Goal: Navigation & Orientation: Find specific page/section

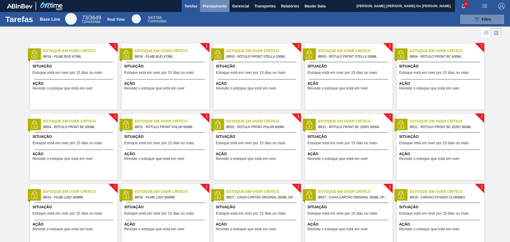
click at [218, 5] on span "Planejamento" at bounding box center [215, 6] width 24 height 6
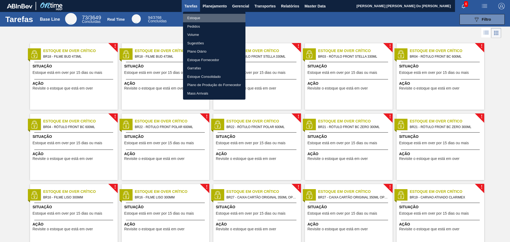
click at [187, 14] on li "Estoque" at bounding box center [214, 18] width 62 height 8
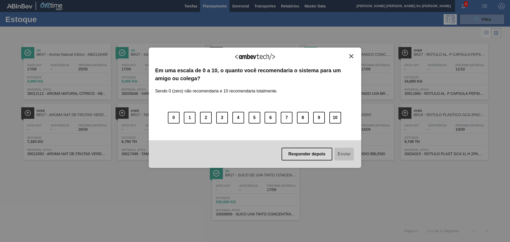
click at [352, 55] on img "Close" at bounding box center [351, 56] width 4 height 4
